Goal: Communication & Community: Participate in discussion

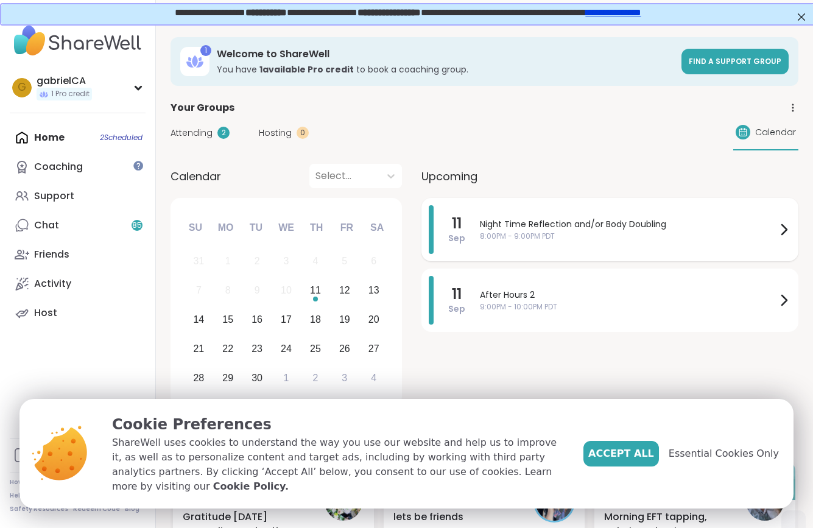
click at [561, 218] on span "Night Time Reflection and/or Body Doubling" at bounding box center [628, 224] width 296 height 13
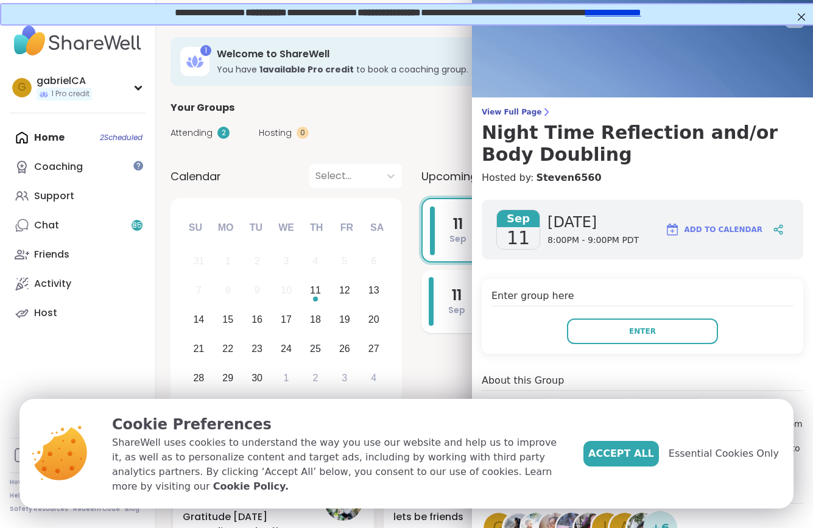
click at [444, 321] on div "[DATE]" at bounding box center [447, 301] width 37 height 49
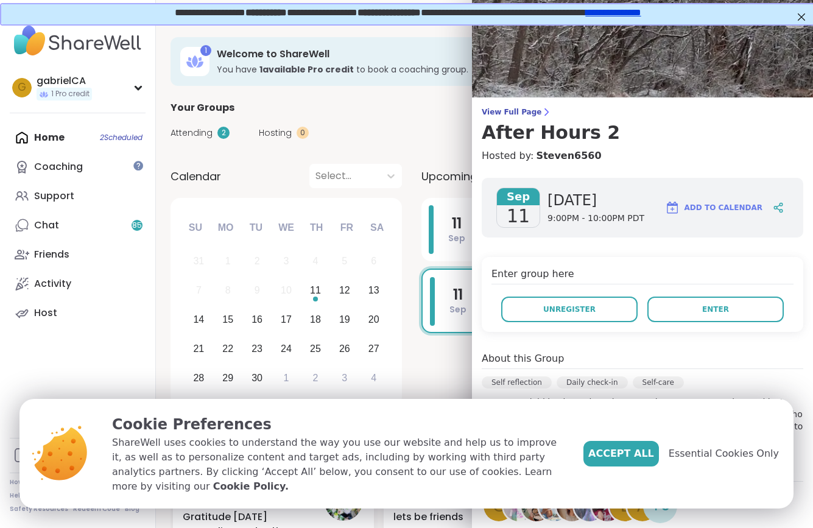
click at [433, 369] on div "[DATE] Night Time Reflection and/or Body Doubling 8:00PM - 9:00PM PDT [DATE] Af…" at bounding box center [609, 304] width 377 height 212
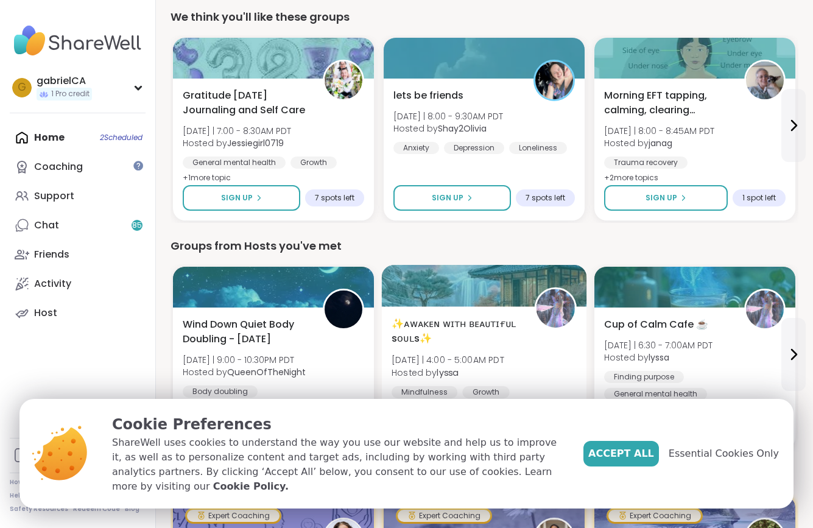
scroll to position [424, 0]
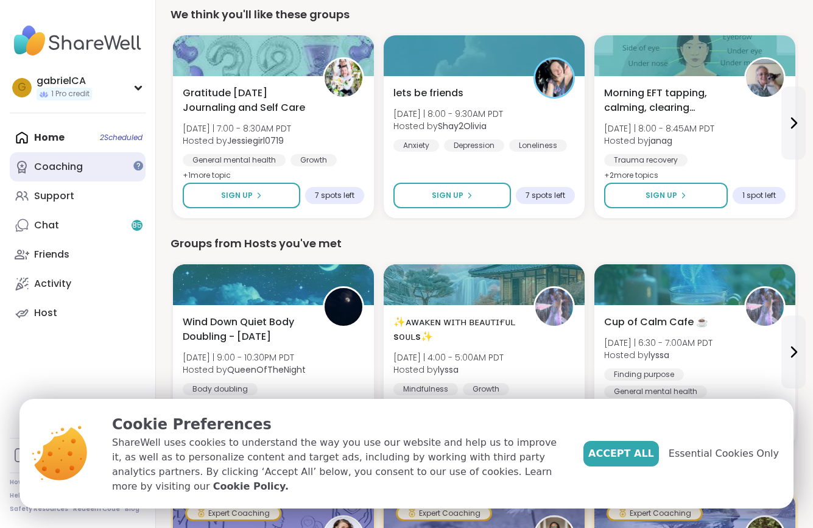
click at [63, 162] on div "Coaching" at bounding box center [58, 166] width 49 height 13
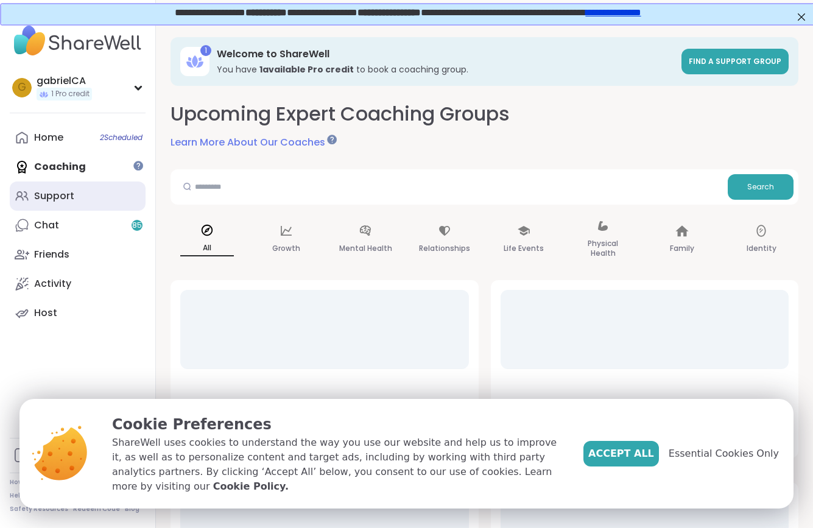
click at [57, 208] on link "Support" at bounding box center [78, 195] width 136 height 29
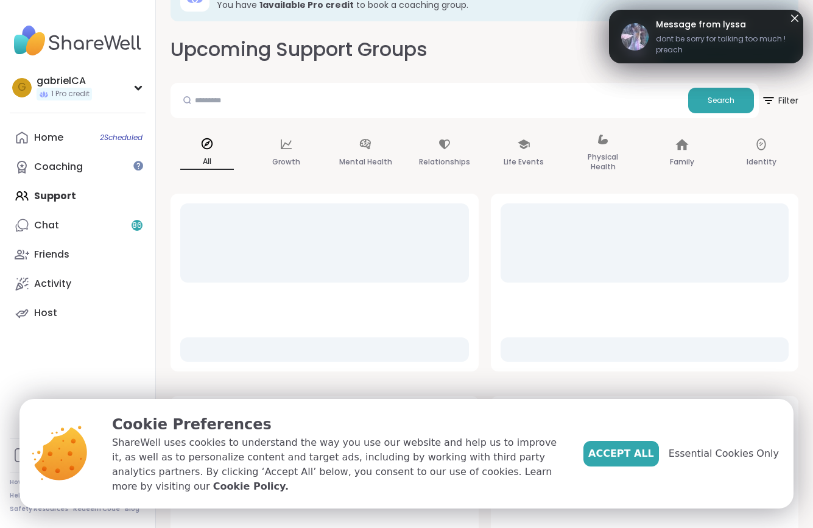
scroll to position [65, 0]
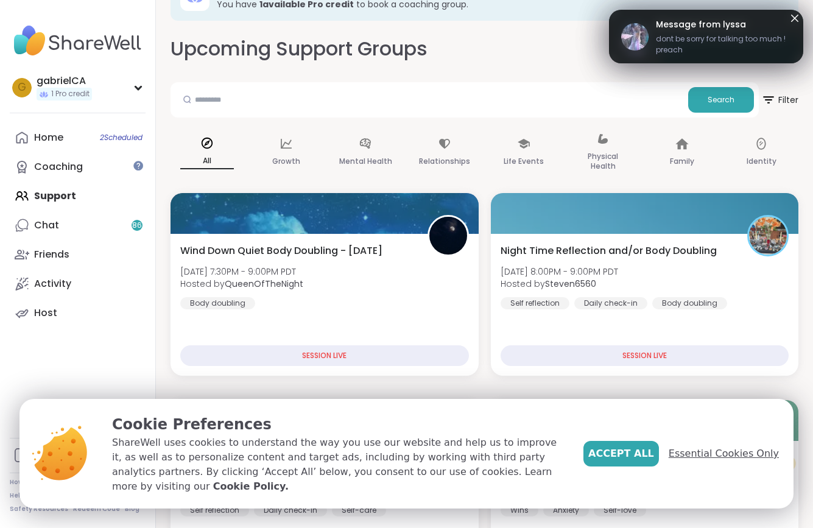
click at [715, 461] on span "Essential Cookies Only" at bounding box center [723, 453] width 110 height 15
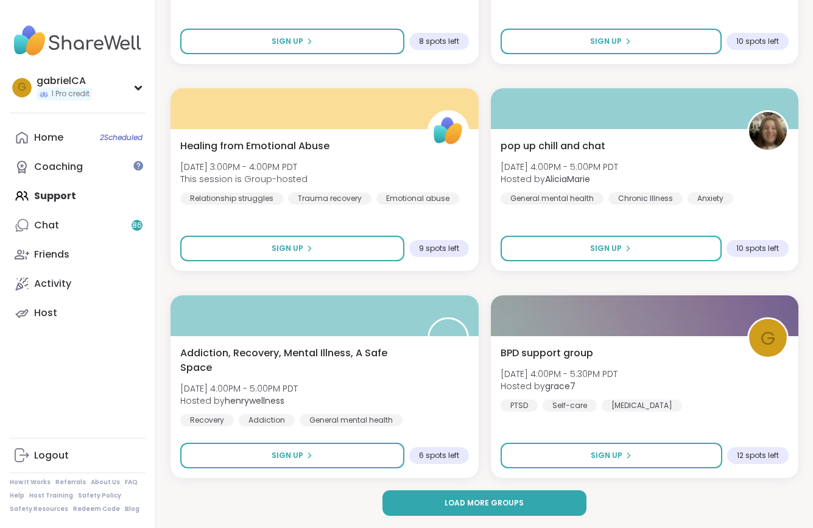
scroll to position [3481, 0]
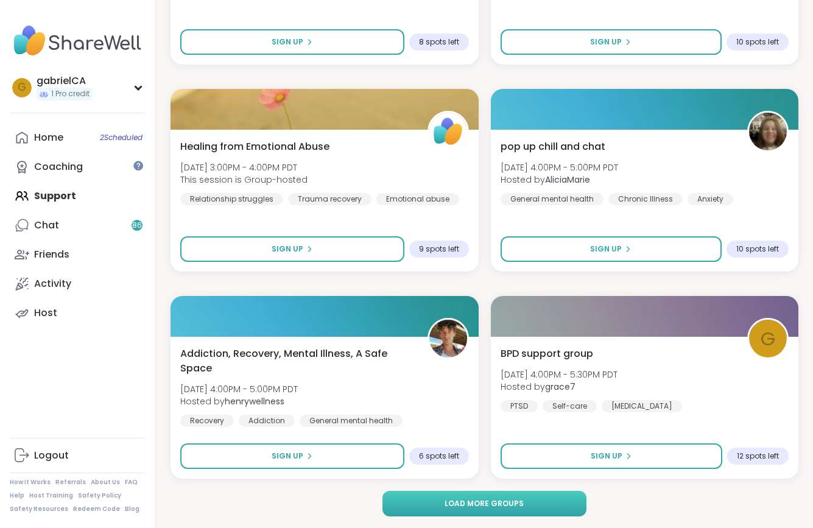
click at [474, 505] on span "Load more groups" at bounding box center [483, 503] width 79 height 11
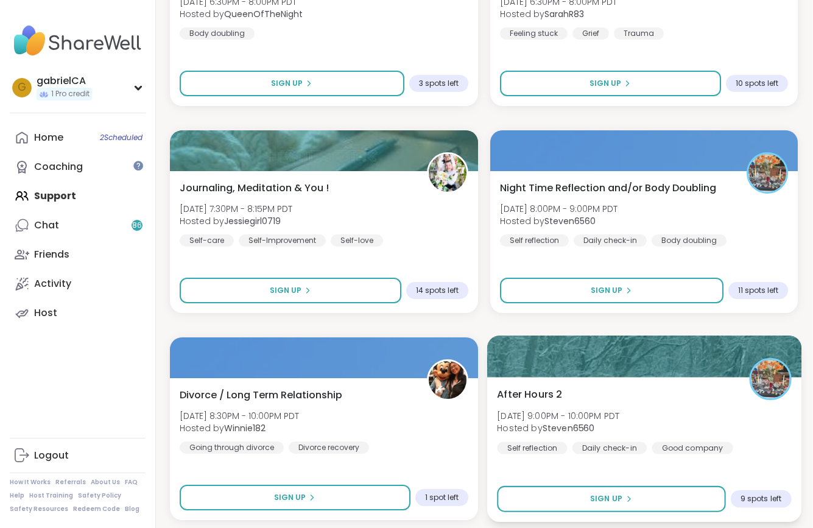
scroll to position [4503, 1]
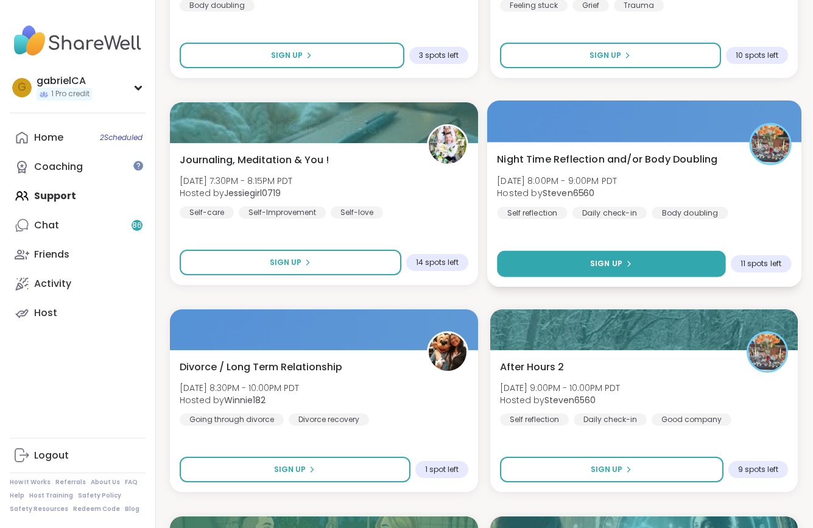
click at [580, 262] on button "Sign Up" at bounding box center [611, 264] width 228 height 26
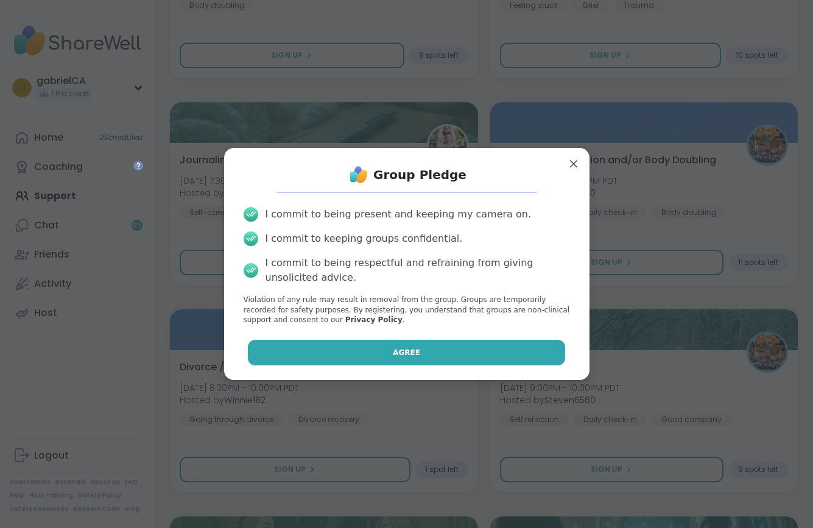
click at [474, 347] on button "Agree" at bounding box center [406, 353] width 317 height 26
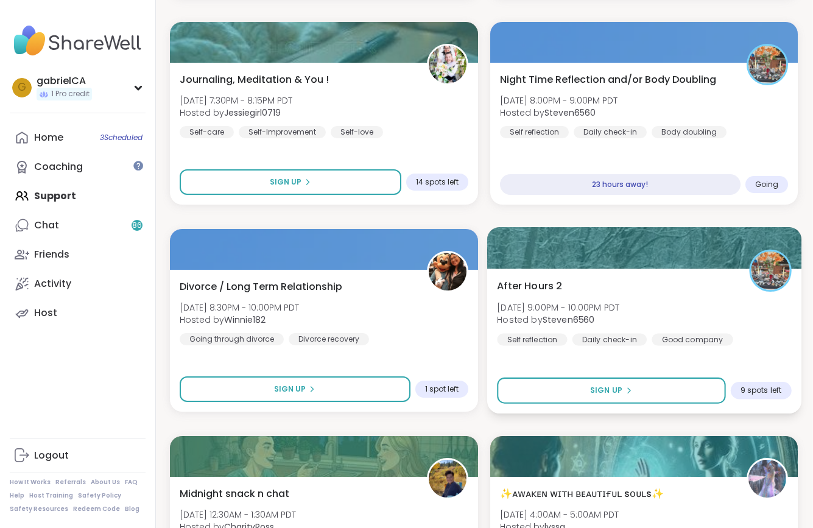
scroll to position [4587, 2]
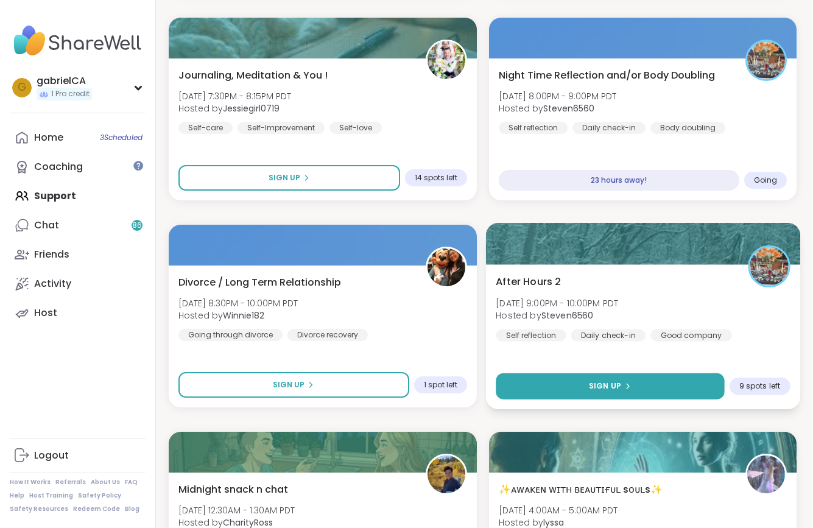
click at [539, 381] on button "Sign Up" at bounding box center [610, 386] width 228 height 26
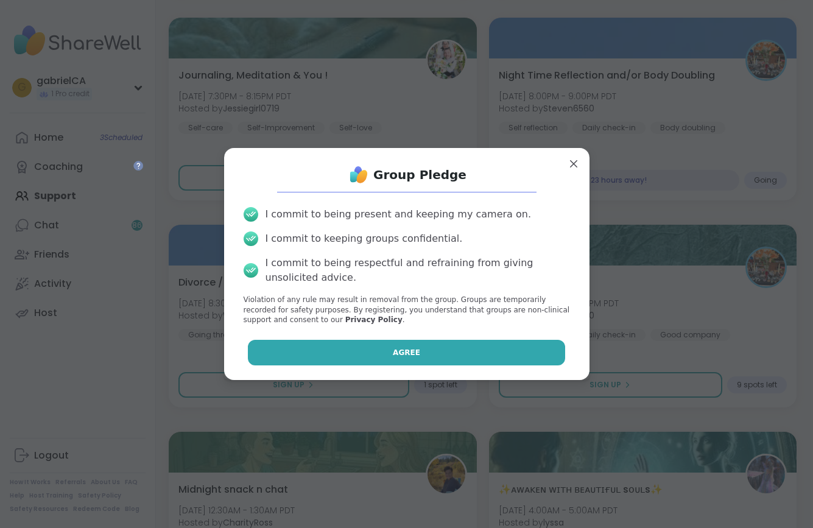
click at [508, 351] on button "Agree" at bounding box center [406, 353] width 317 height 26
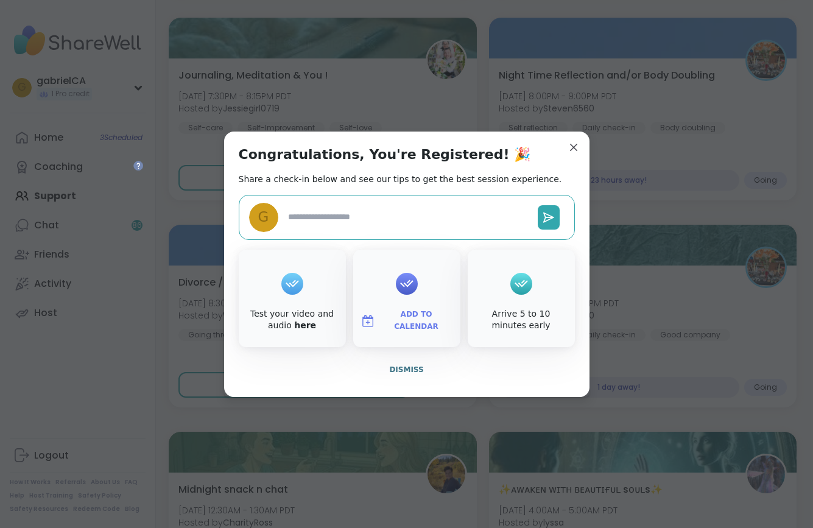
type textarea "*"
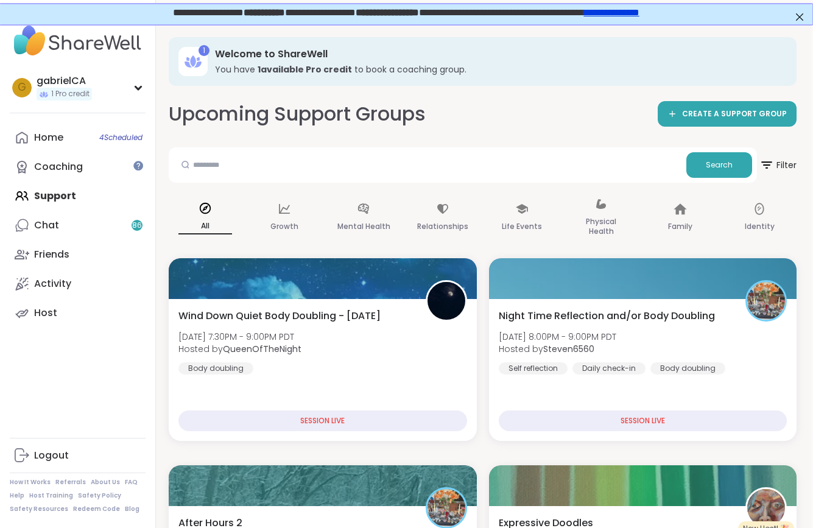
scroll to position [0, 2]
click at [55, 139] on div "Home 4 Scheduled" at bounding box center [48, 137] width 29 height 13
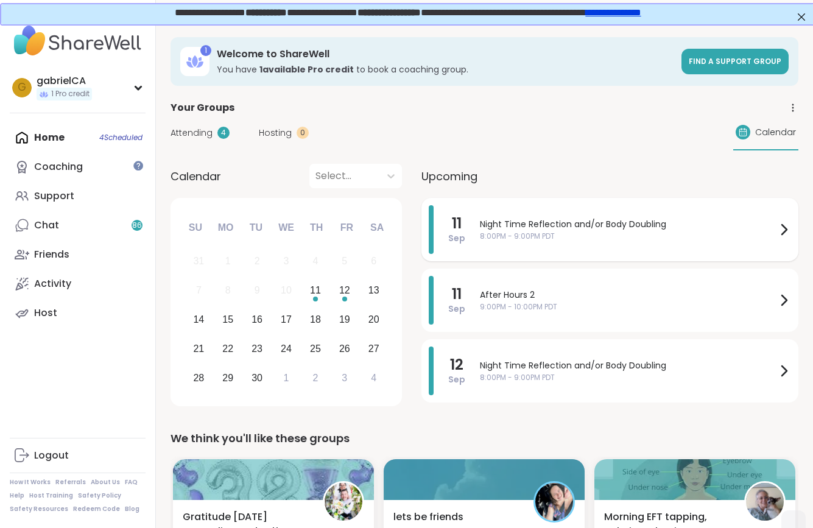
click at [547, 239] on span "8:00PM - 9:00PM PDT" at bounding box center [628, 236] width 296 height 11
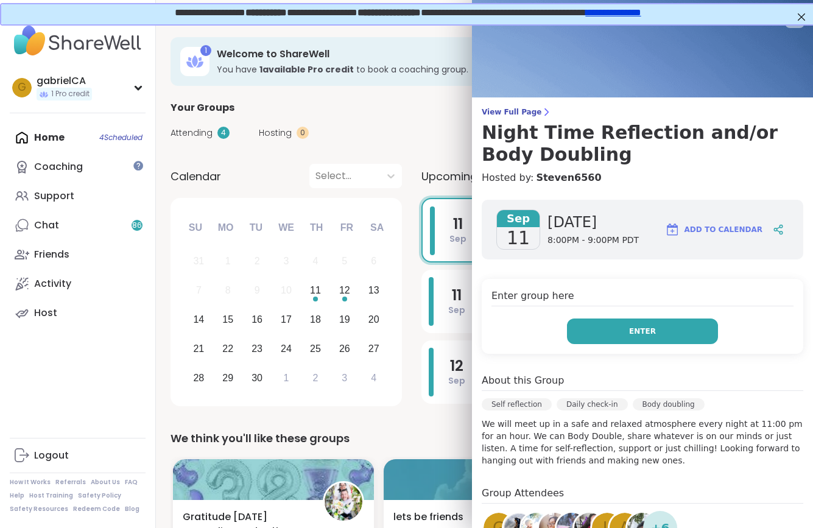
click at [611, 332] on button "Enter" at bounding box center [642, 331] width 151 height 26
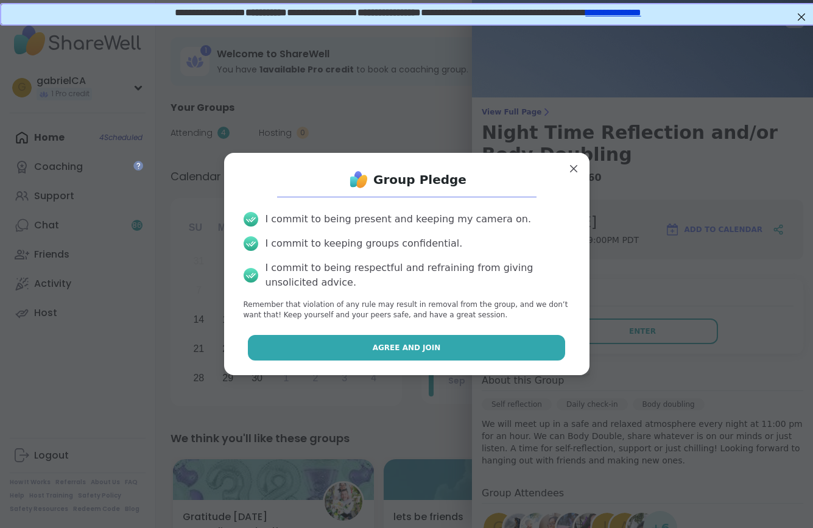
click at [506, 351] on button "Agree and Join" at bounding box center [406, 348] width 317 height 26
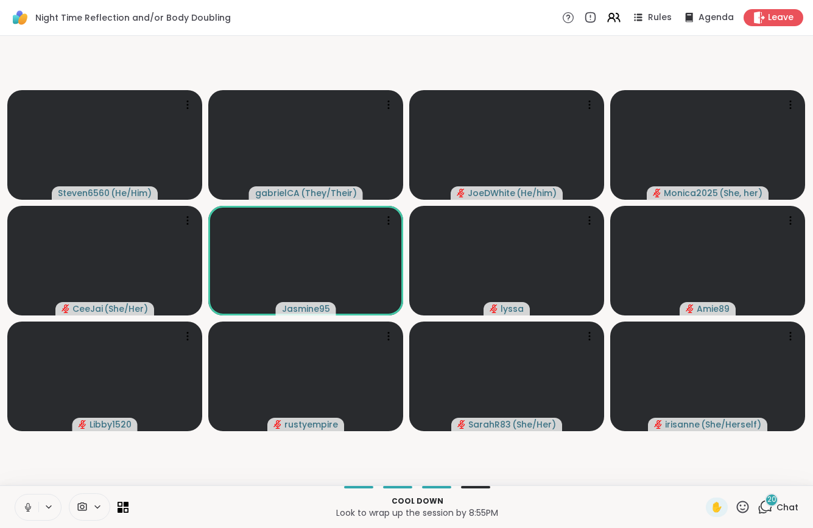
click at [26, 500] on button at bounding box center [26, 507] width 23 height 26
click at [35, 503] on button at bounding box center [26, 507] width 23 height 26
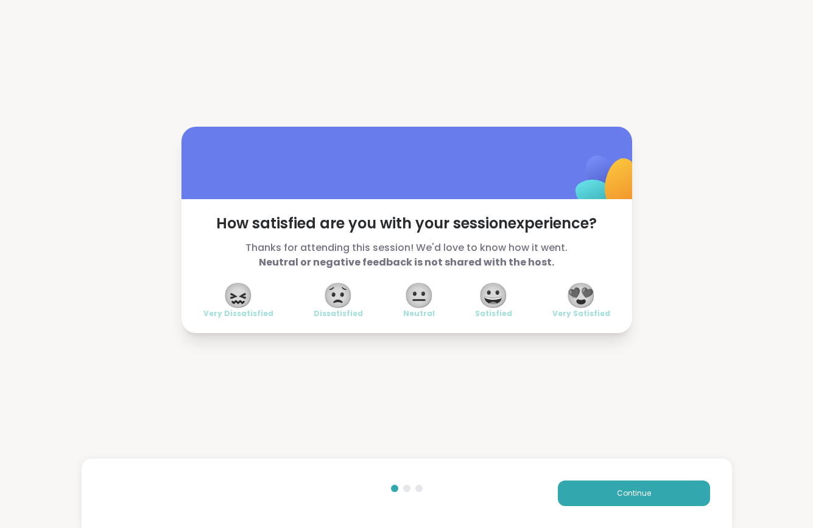
click at [495, 289] on span "😀" at bounding box center [493, 295] width 30 height 22
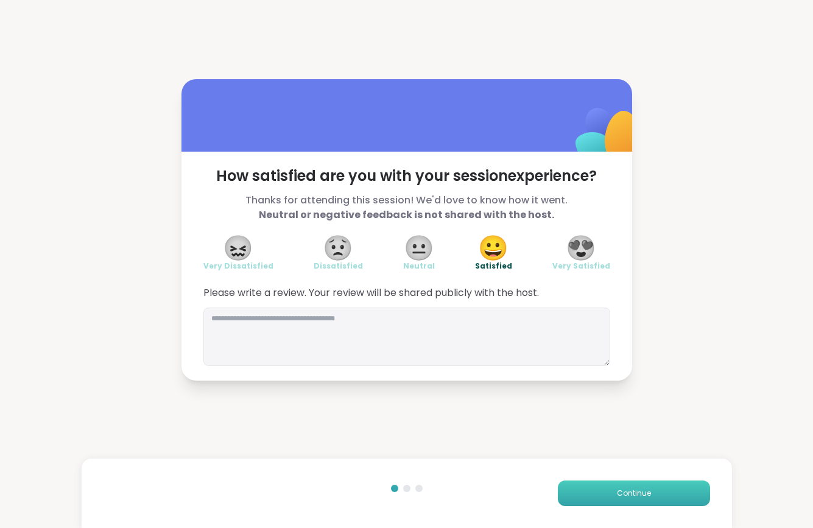
click at [629, 495] on span "Continue" at bounding box center [634, 493] width 34 height 11
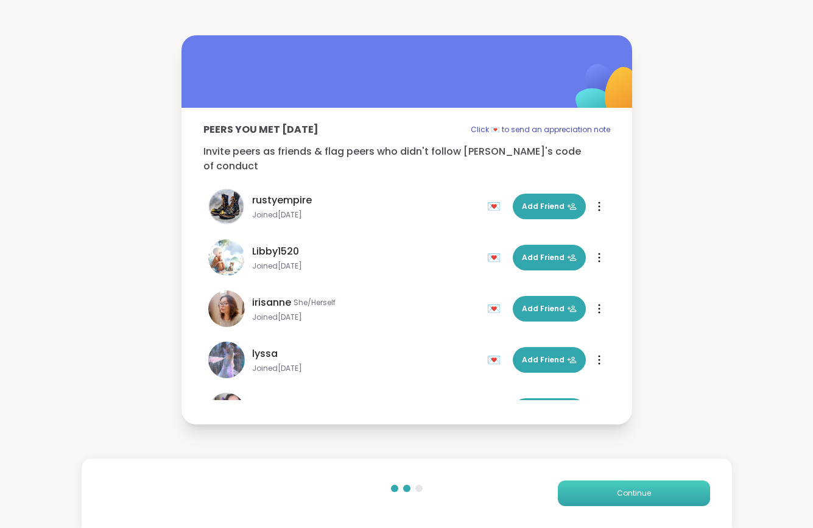
click at [629, 495] on span "Continue" at bounding box center [634, 493] width 34 height 11
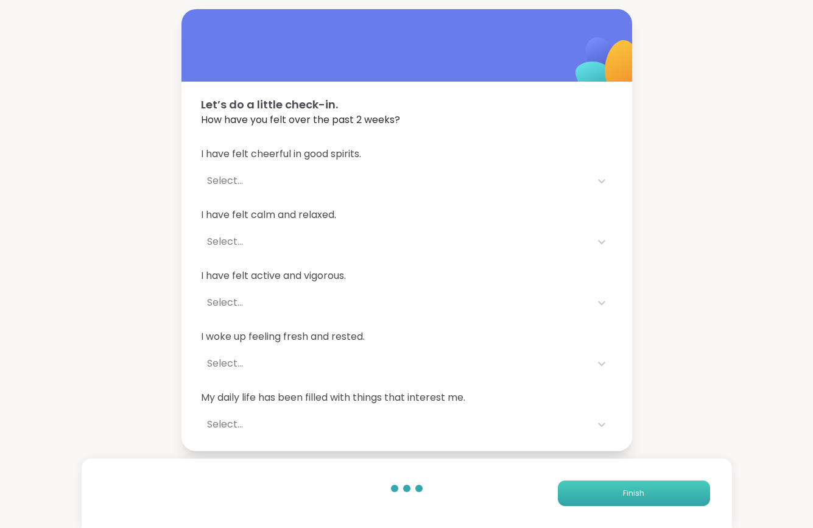
click at [629, 495] on span "Finish" at bounding box center [633, 493] width 21 height 11
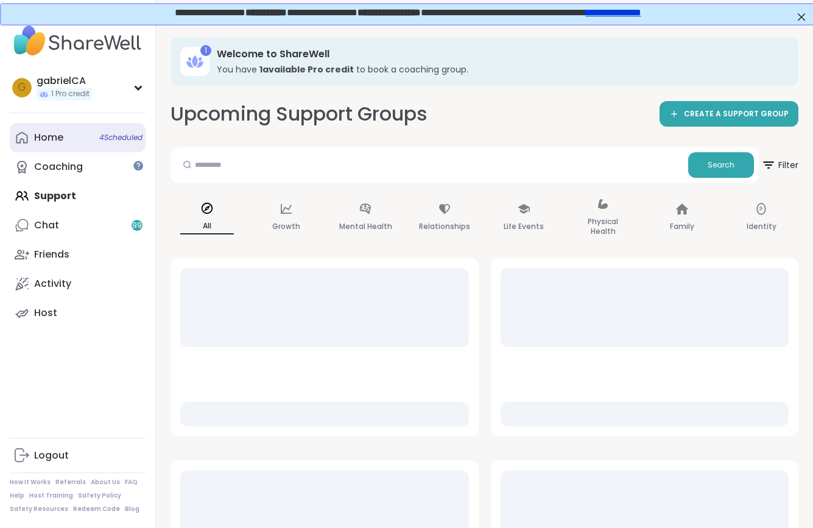
click at [104, 144] on link "Home 4 Scheduled" at bounding box center [78, 137] width 136 height 29
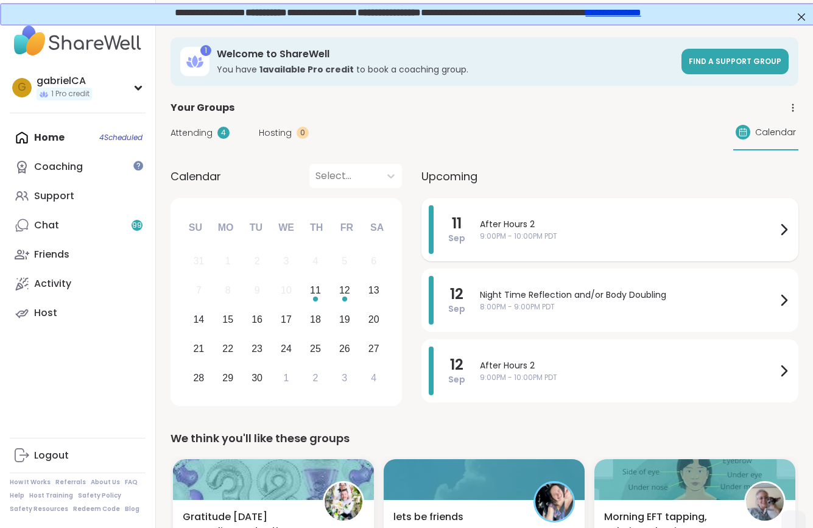
click at [556, 233] on span "9:00PM - 10:00PM PDT" at bounding box center [628, 236] width 296 height 11
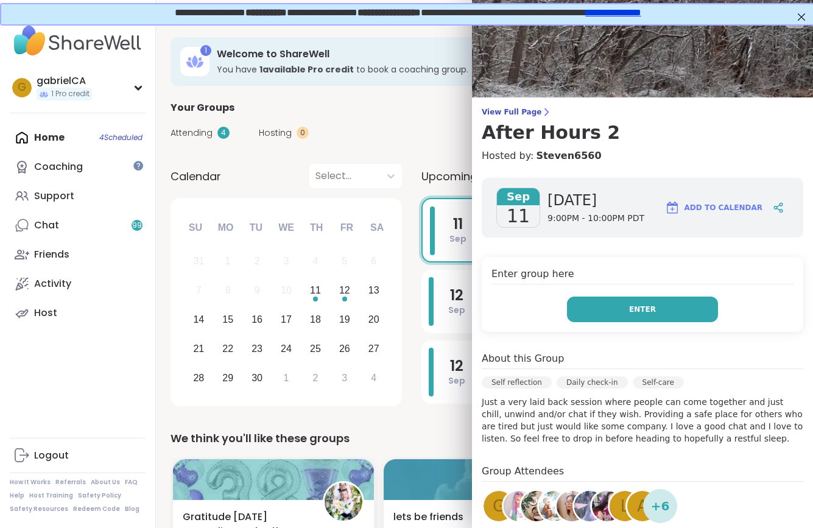
click at [640, 315] on button "Enter" at bounding box center [642, 309] width 151 height 26
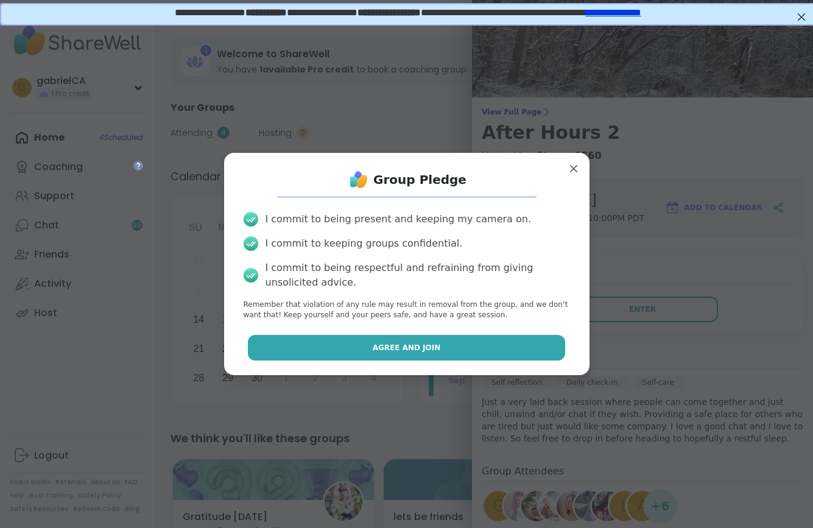
click at [502, 355] on button "Agree and Join" at bounding box center [406, 348] width 317 height 26
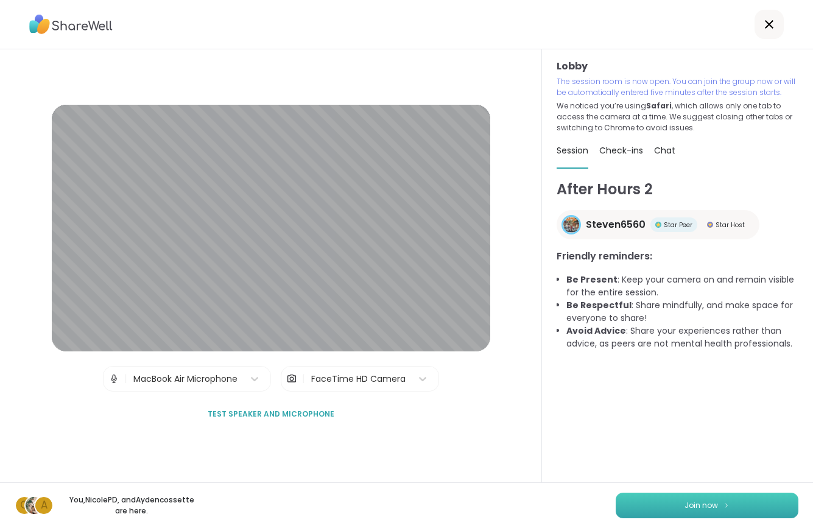
click at [646, 498] on button "Join now" at bounding box center [706, 506] width 183 height 26
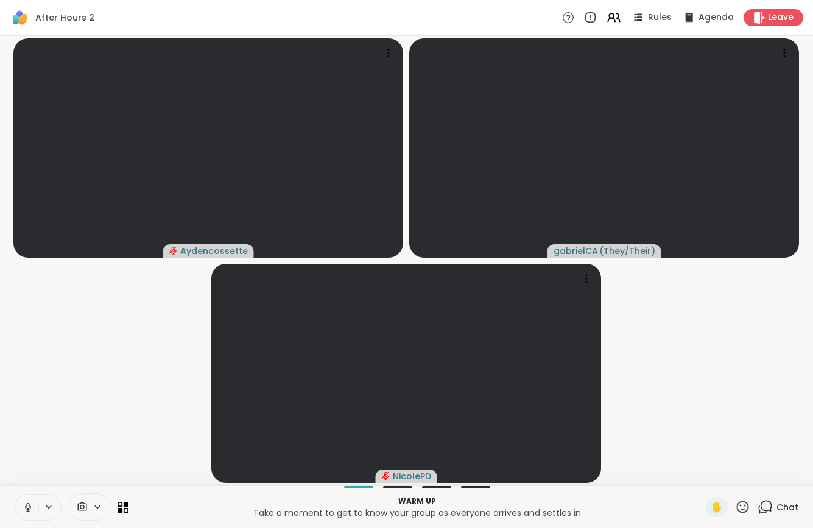
click at [30, 502] on icon at bounding box center [28, 507] width 11 height 11
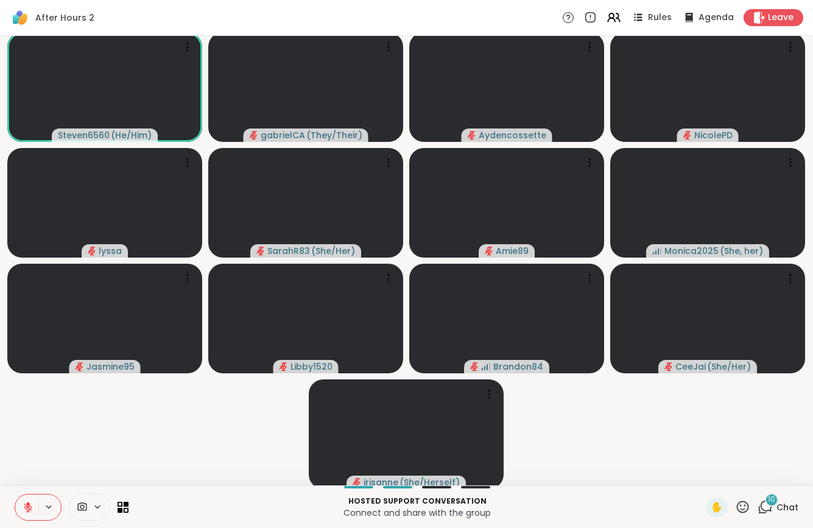
click at [26, 506] on icon at bounding box center [28, 507] width 11 height 11
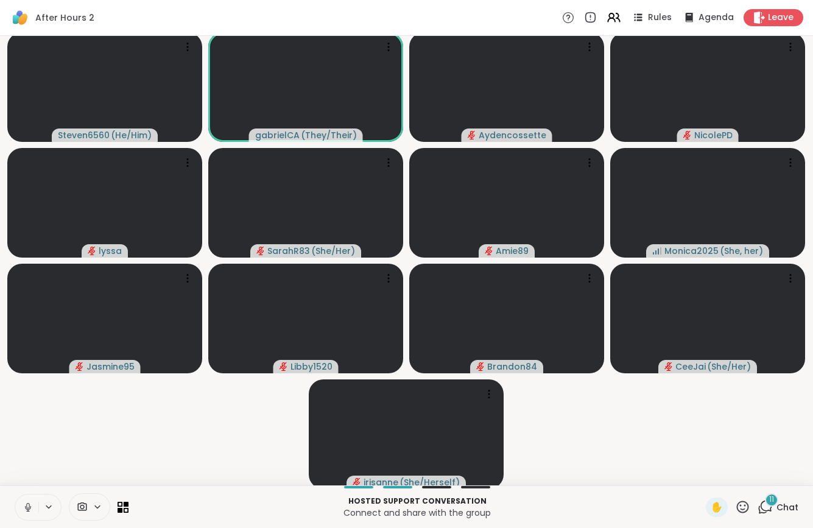
click at [28, 500] on button at bounding box center [26, 507] width 23 height 26
